Goal: Information Seeking & Learning: Compare options

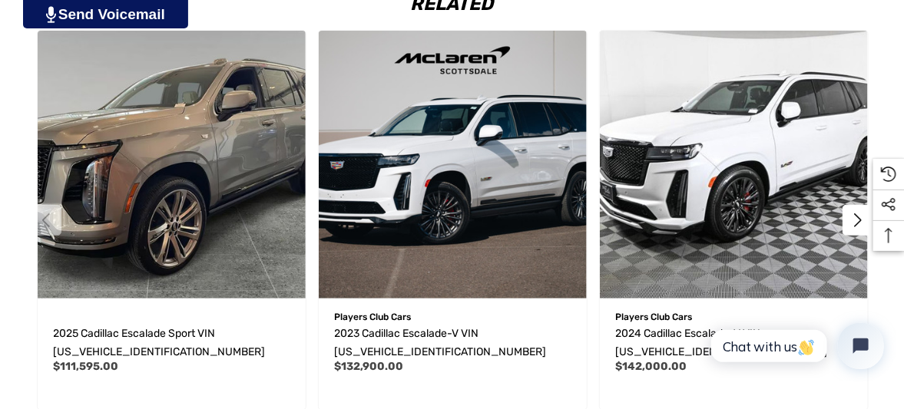
scroll to position [2222, 0]
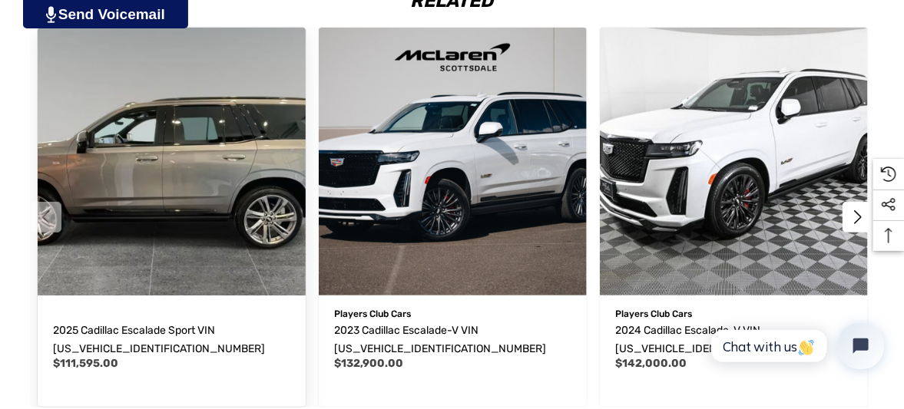
click at [210, 187] on img "2025 Cadillac Escalade Sport VIN 1GYS9FRL2SR209666,$111,595.00\a" at bounding box center [171, 161] width 295 height 295
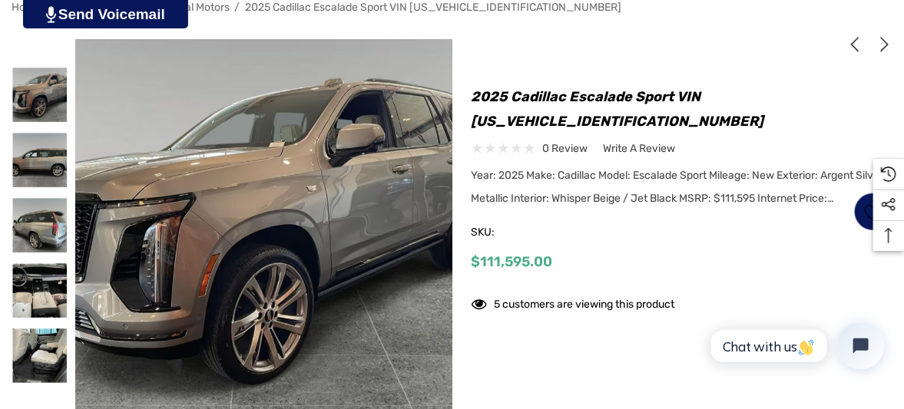
scroll to position [291, 0]
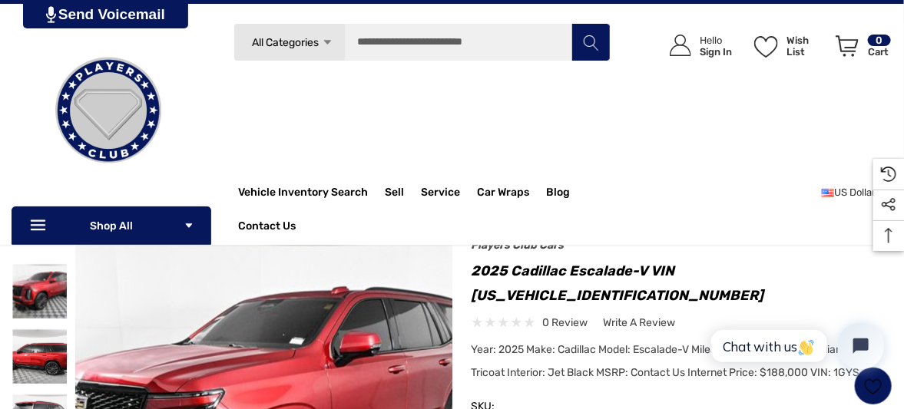
scroll to position [84, 0]
